Goal: Task Accomplishment & Management: Use online tool/utility

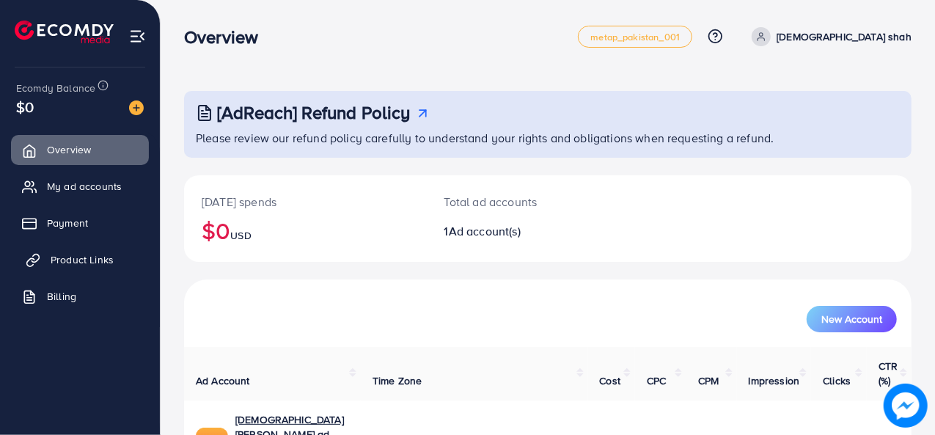
click at [67, 272] on link "Product Links" at bounding box center [80, 259] width 138 height 29
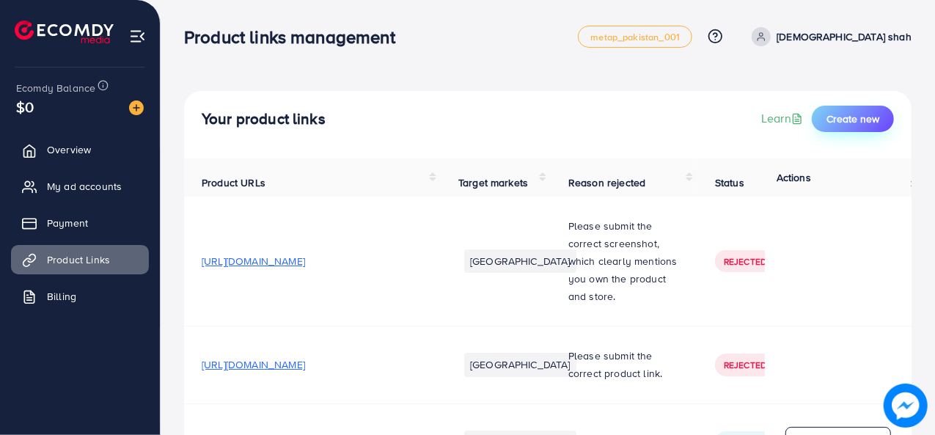
click at [875, 124] on span "Create new" at bounding box center [852, 118] width 53 height 15
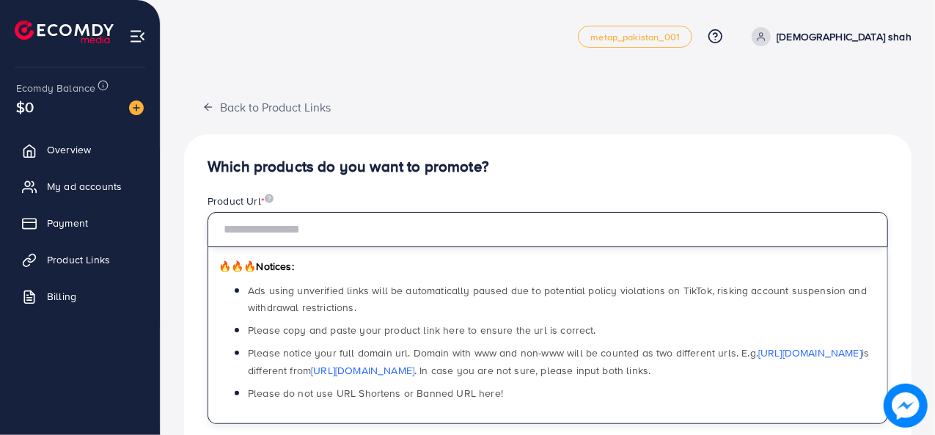
click at [280, 226] on input "text" at bounding box center [547, 229] width 680 height 35
paste input "**********"
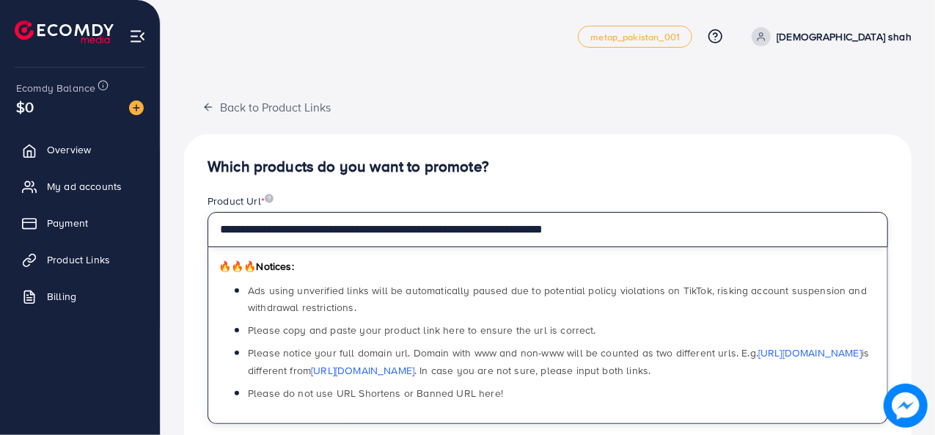
type input "**********"
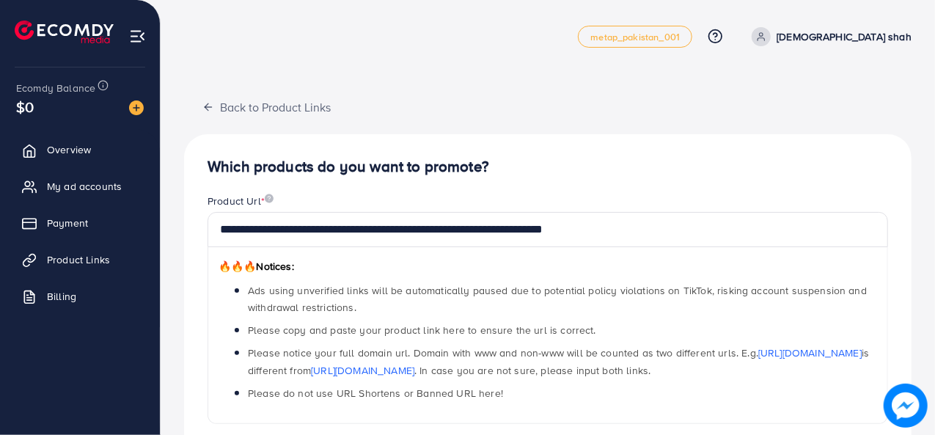
click at [512, 162] on h4 "Which products do you want to promote?" at bounding box center [547, 167] width 680 height 18
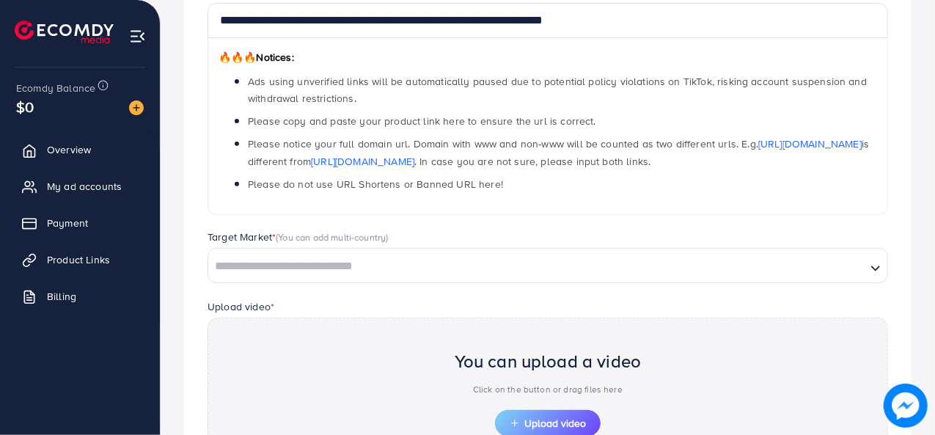
scroll to position [224, 0]
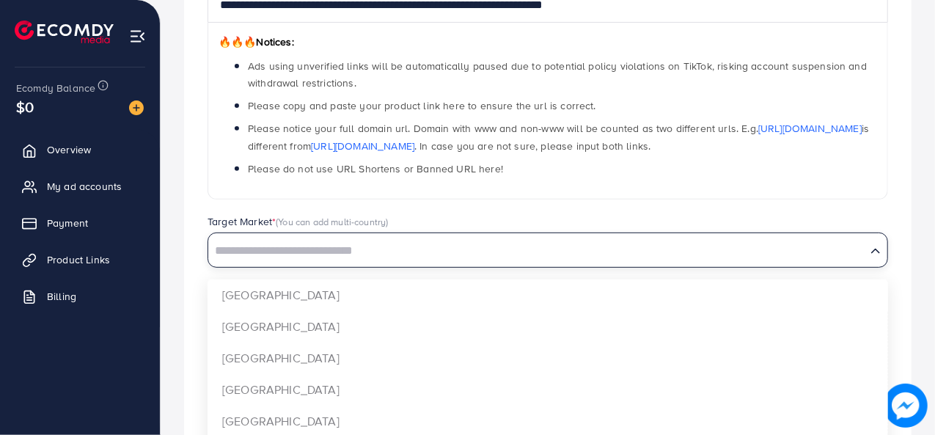
click at [436, 260] on input "Search for option" at bounding box center [537, 251] width 655 height 23
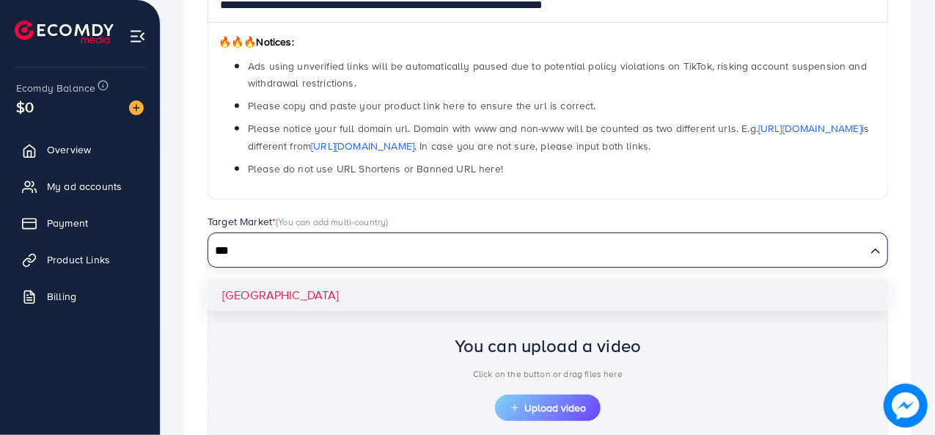
type input "***"
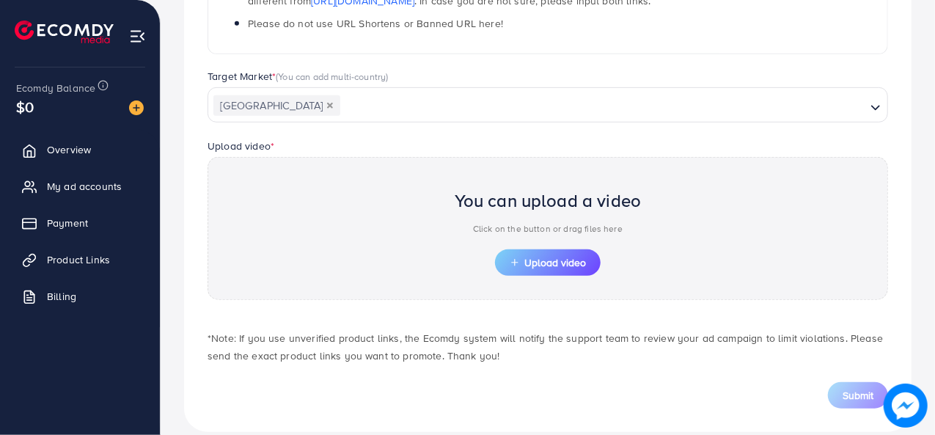
scroll to position [387, 0]
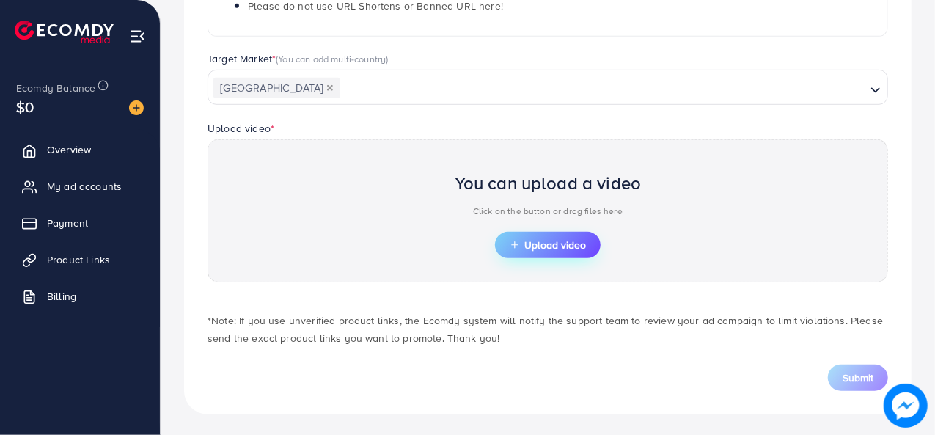
click at [535, 241] on span "Upload video" at bounding box center [548, 245] width 76 height 10
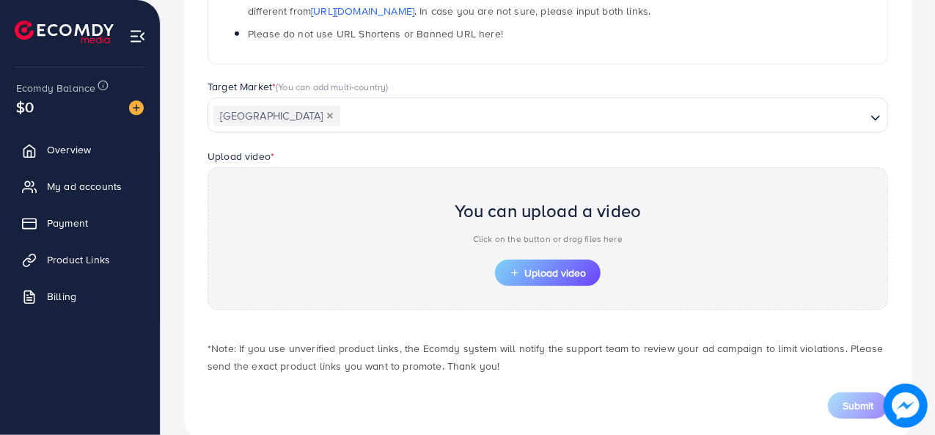
scroll to position [359, 0]
click at [531, 268] on span "Upload video" at bounding box center [548, 273] width 76 height 10
click at [506, 276] on button "Upload video" at bounding box center [548, 273] width 106 height 26
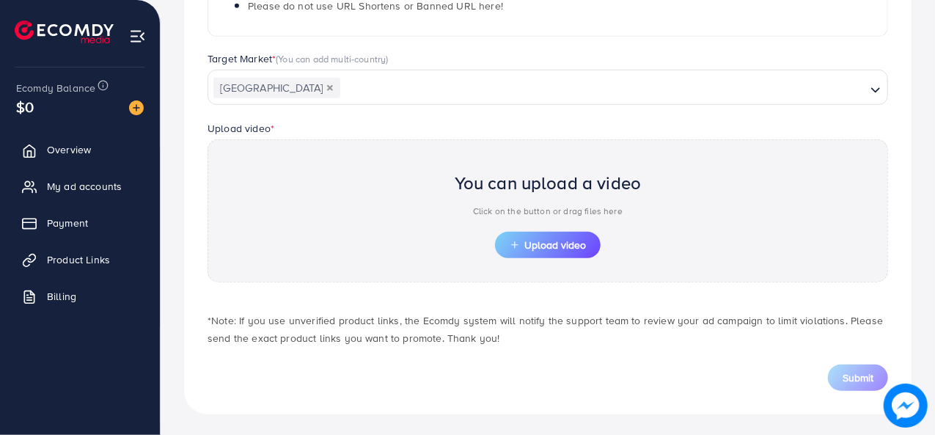
scroll to position [346, 0]
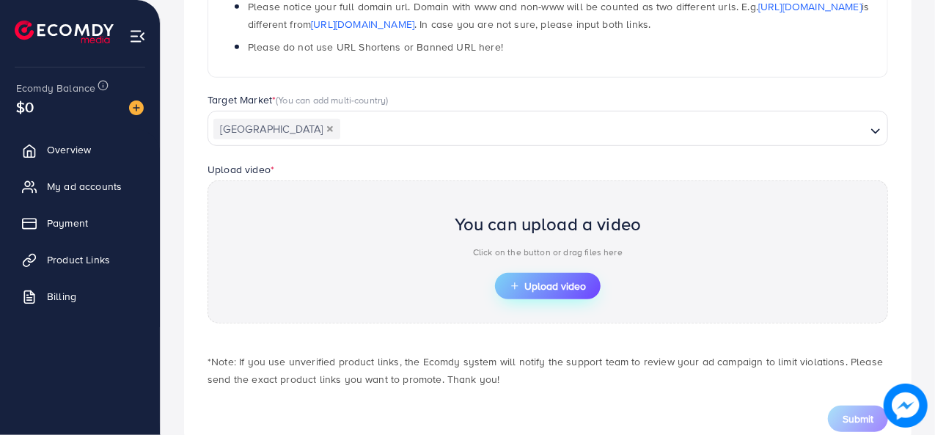
click at [521, 290] on button "Upload video" at bounding box center [548, 286] width 106 height 26
click at [531, 287] on span "Upload video" at bounding box center [548, 286] width 76 height 10
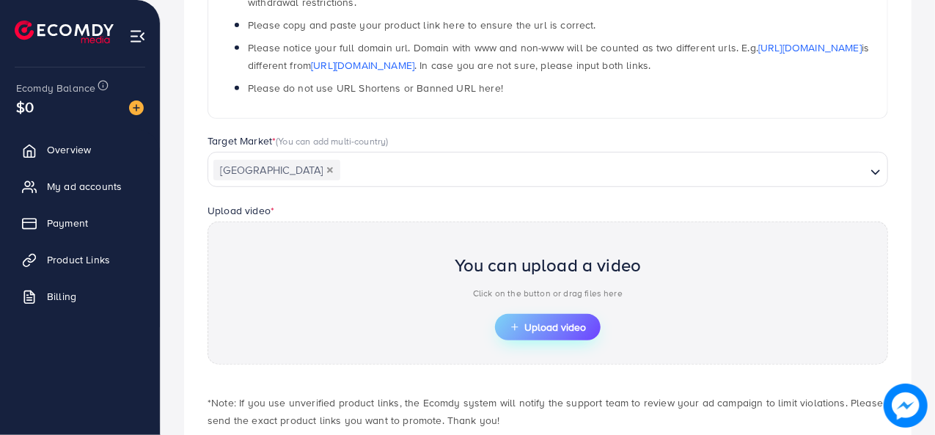
scroll to position [306, 0]
click at [523, 325] on span "Upload video" at bounding box center [548, 326] width 76 height 10
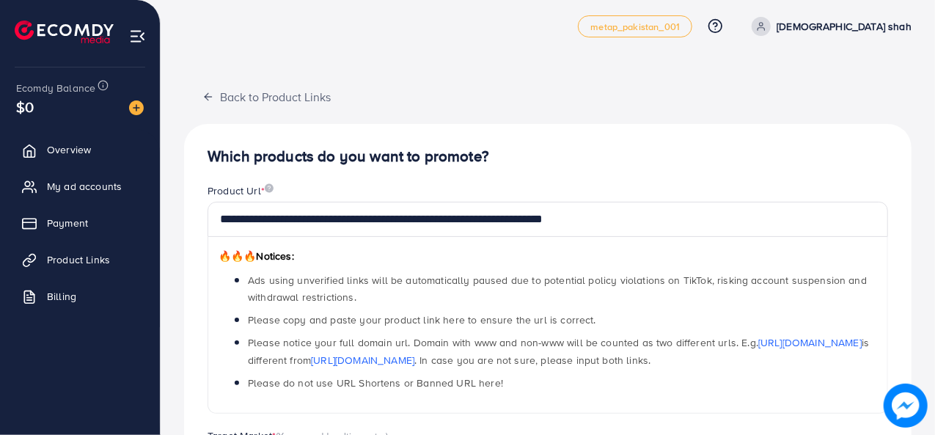
scroll to position [0, 0]
